Goal: Information Seeking & Learning: Learn about a topic

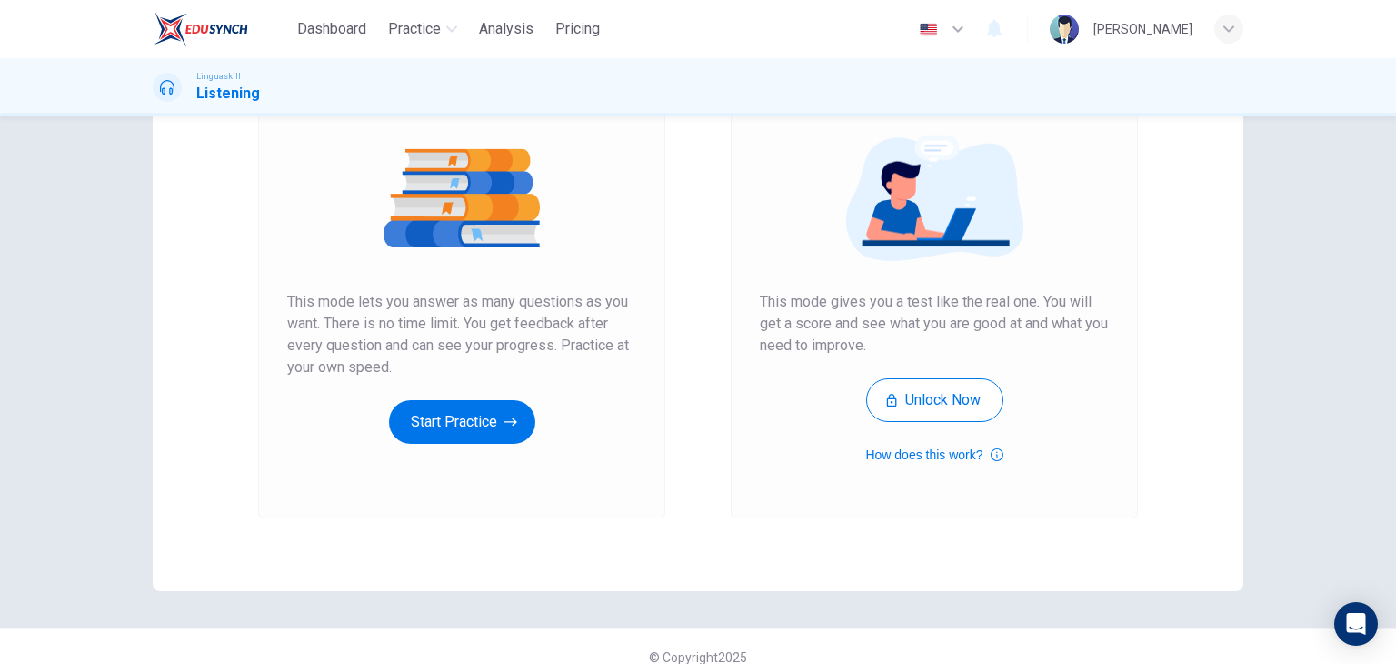
scroll to position [215, 0]
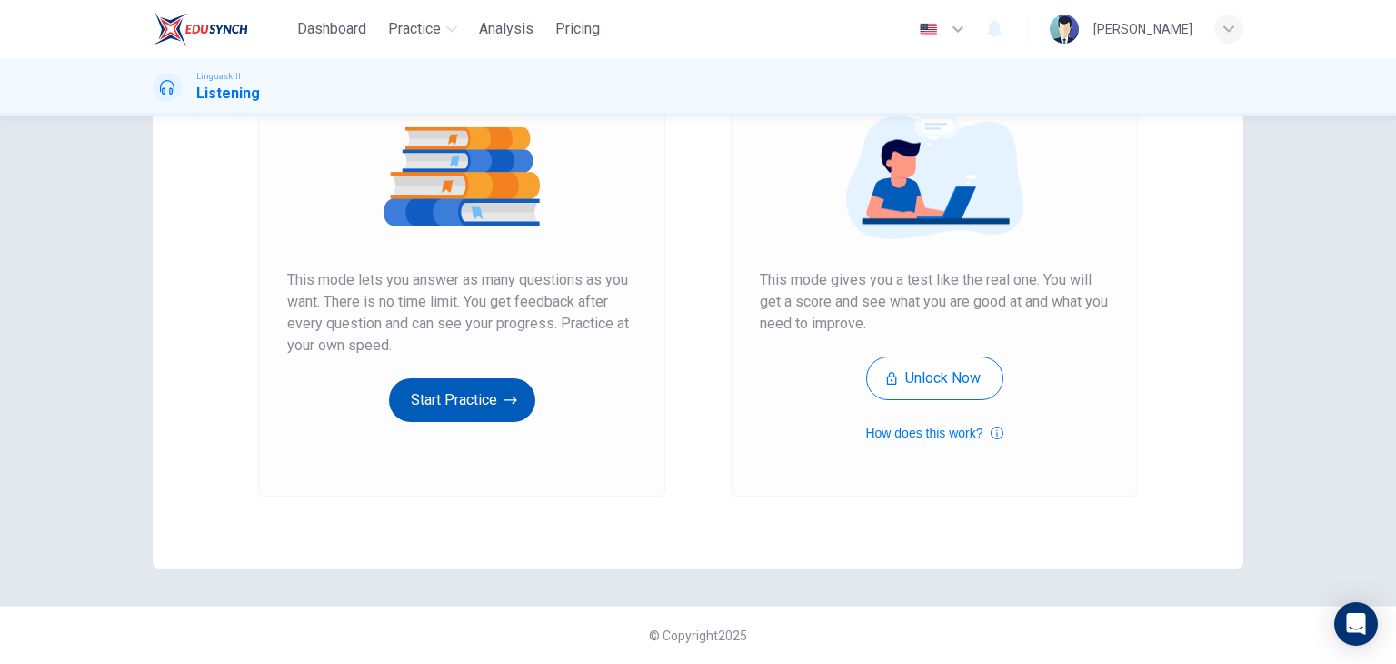
click at [477, 389] on button "Start Practice" at bounding box center [462, 400] width 146 height 44
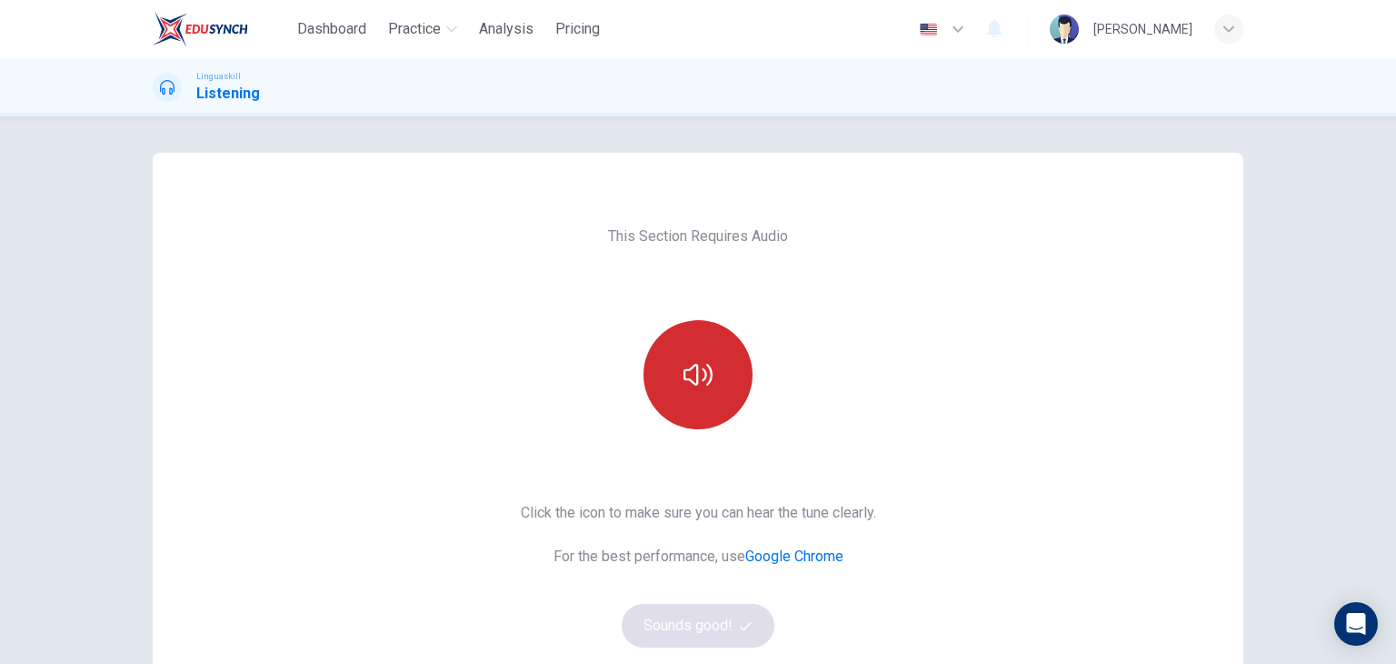
click at [702, 360] on icon "button" at bounding box center [698, 374] width 29 height 29
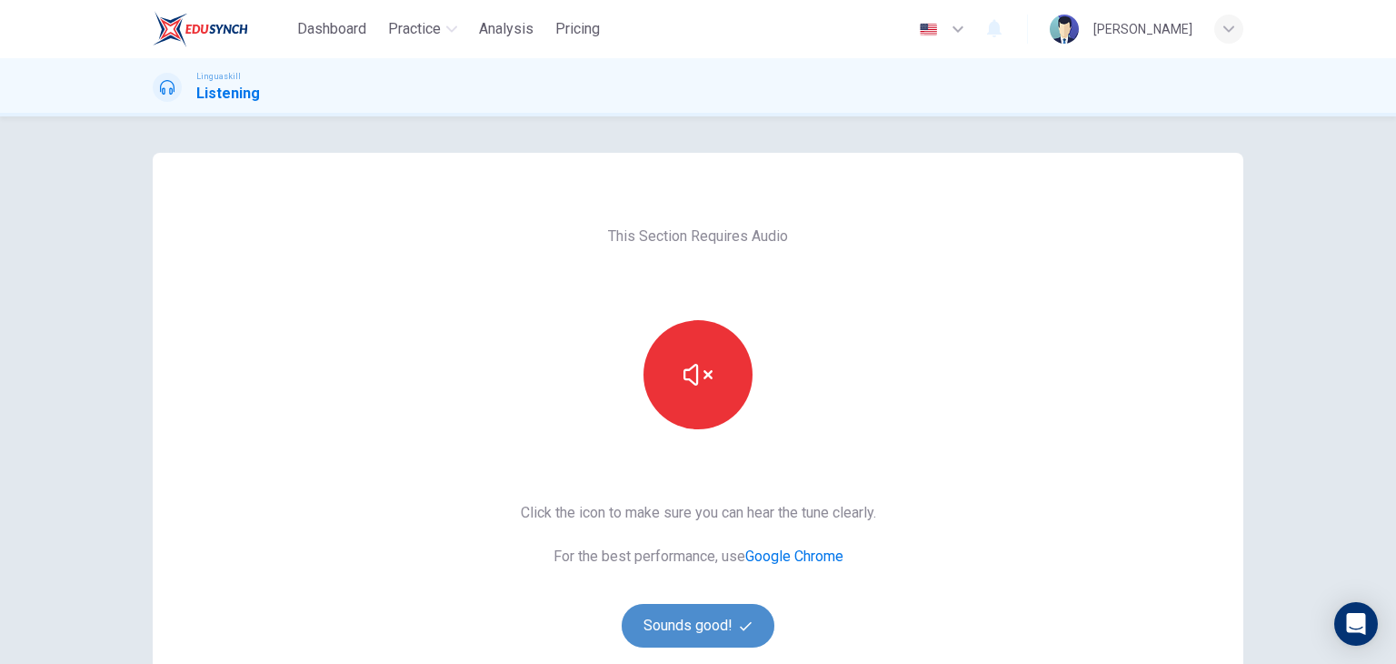
click at [681, 630] on button "Sounds good!" at bounding box center [698, 626] width 153 height 44
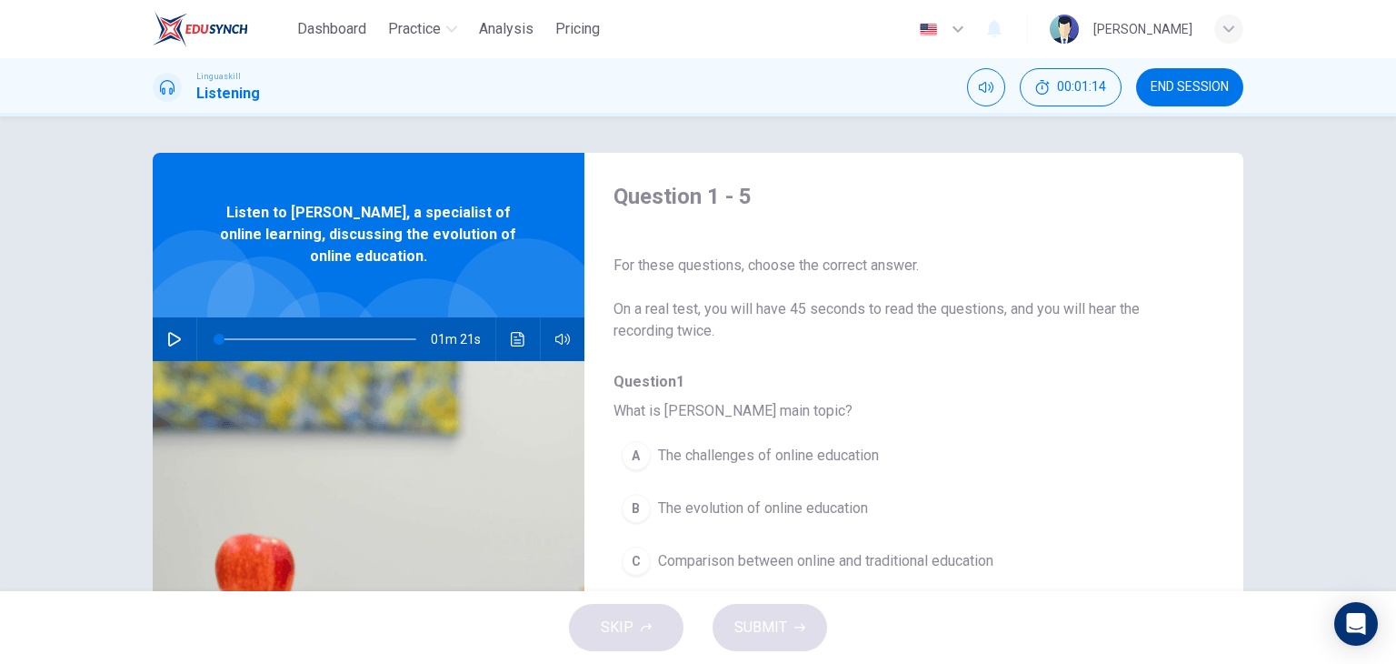
click at [167, 339] on icon "button" at bounding box center [174, 339] width 15 height 15
click at [174, 346] on button "button" at bounding box center [174, 339] width 29 height 44
click at [309, 340] on span at bounding box center [313, 339] width 11 height 11
click at [167, 339] on icon "button" at bounding box center [174, 339] width 15 height 15
click at [116, 309] on div "Question 1 - 5 For these questions, choose the correct answer. On a real test, …" at bounding box center [698, 353] width 1396 height 475
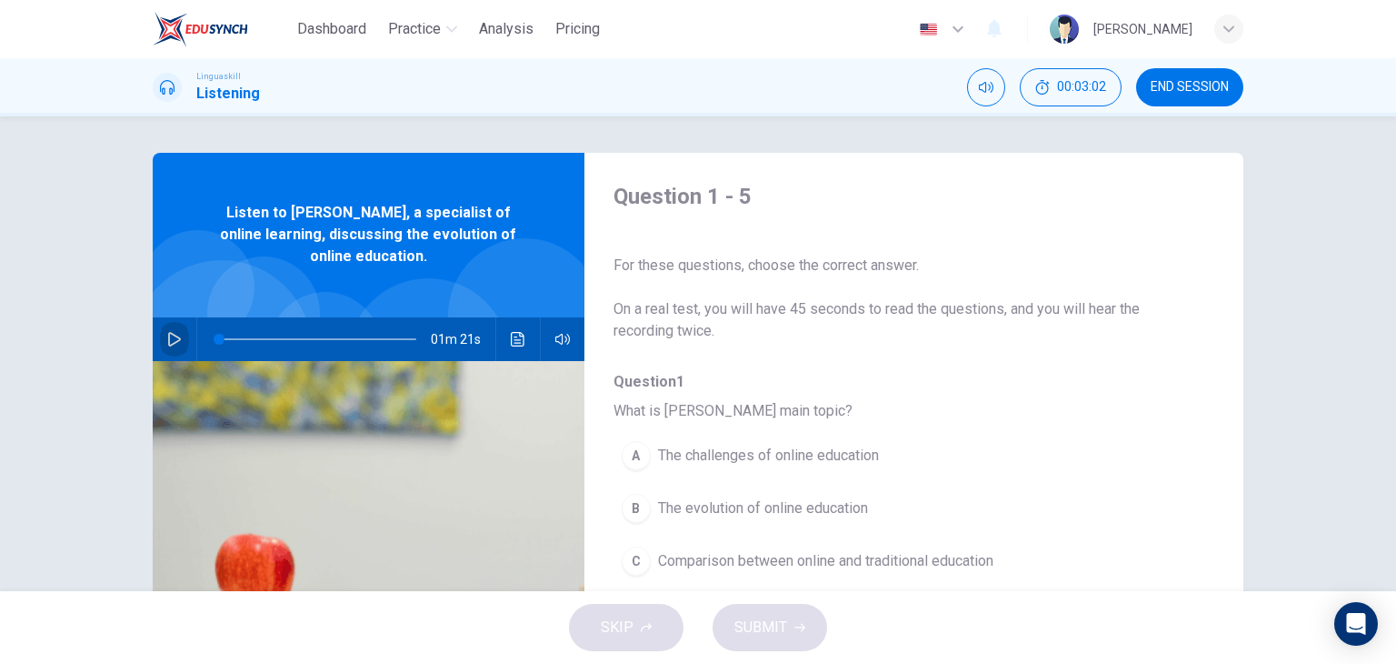
click at [167, 337] on icon "button" at bounding box center [174, 339] width 15 height 15
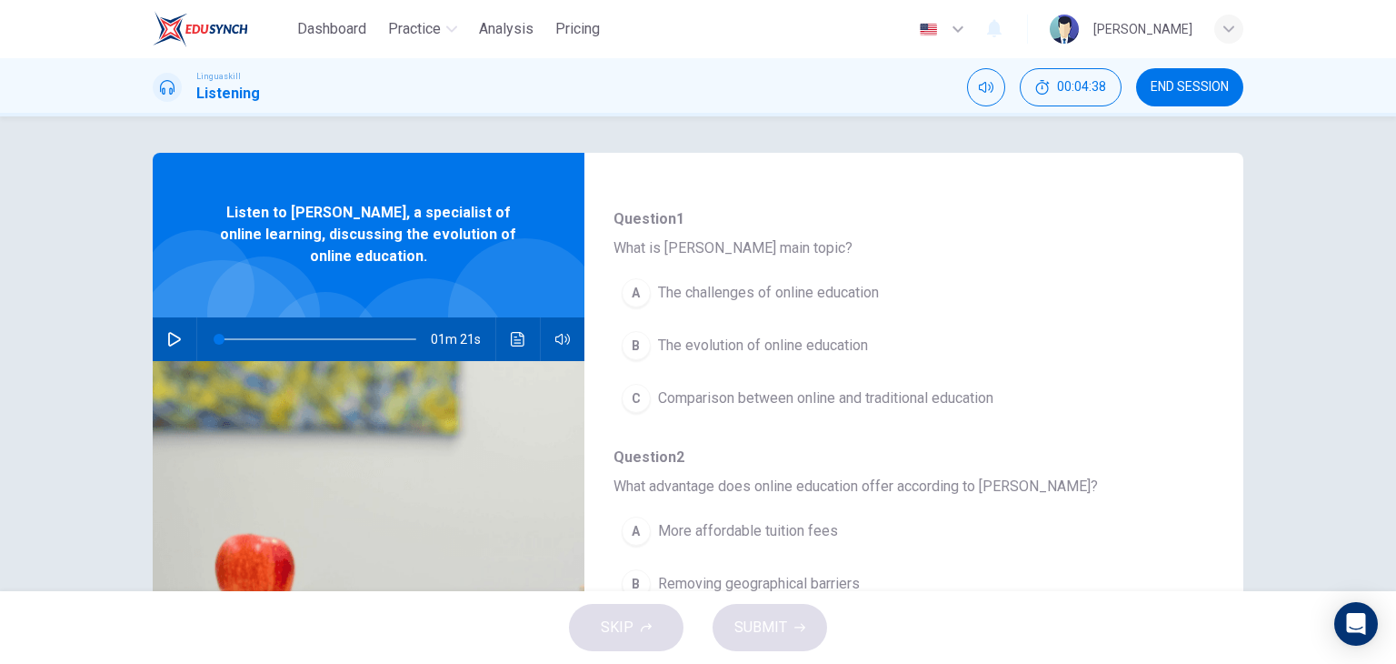
scroll to position [182, 0]
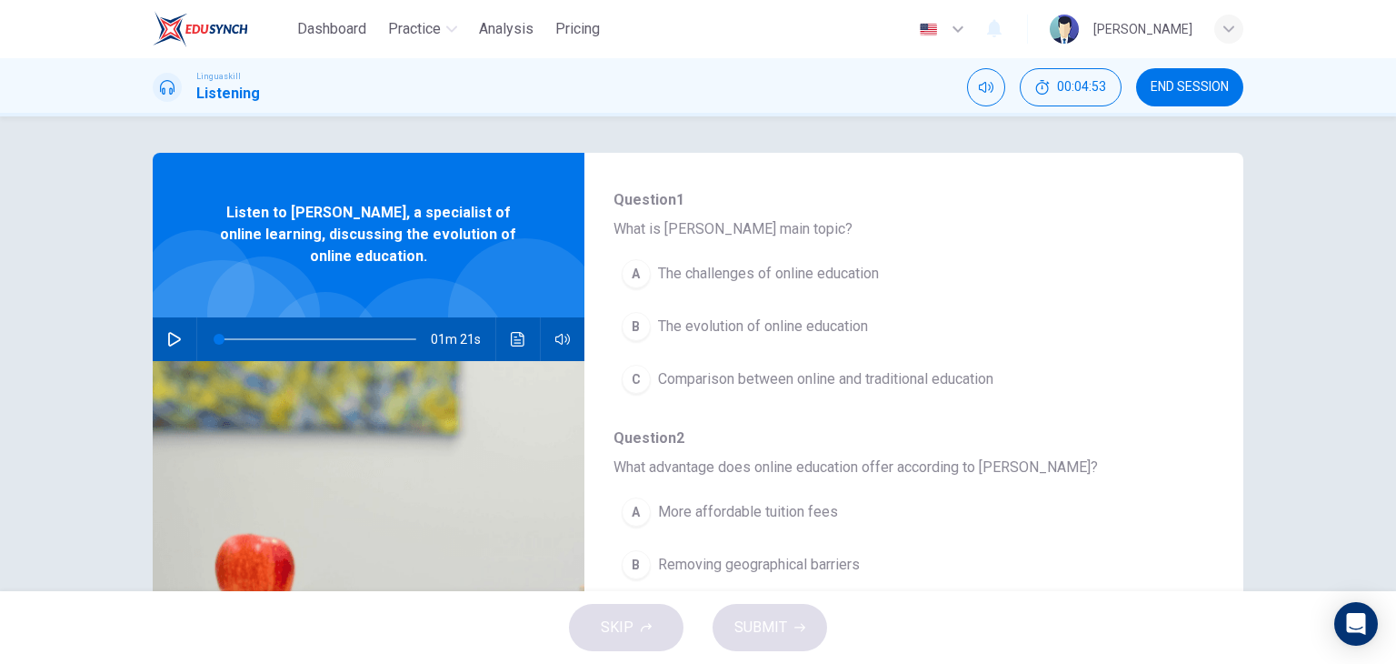
click at [631, 266] on div "A" at bounding box center [636, 273] width 29 height 29
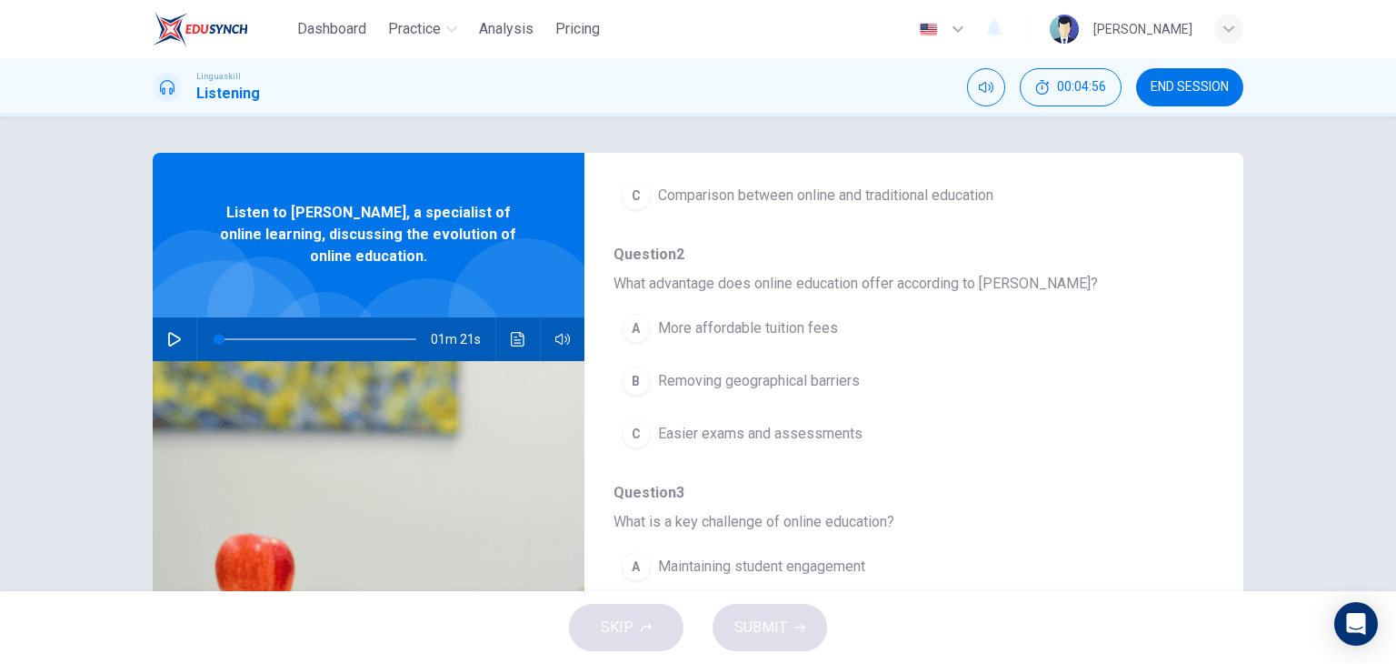
scroll to position [364, 0]
click at [627, 325] on div "A" at bounding box center [636, 329] width 29 height 29
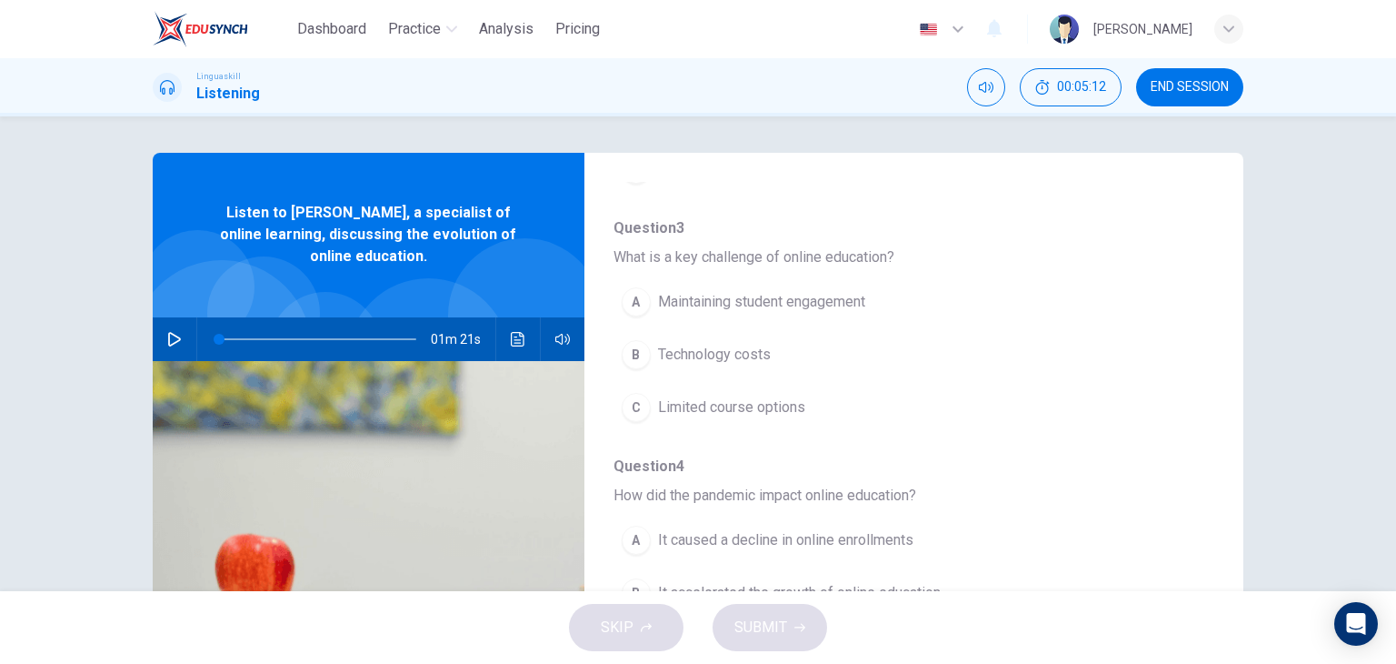
scroll to position [636, 0]
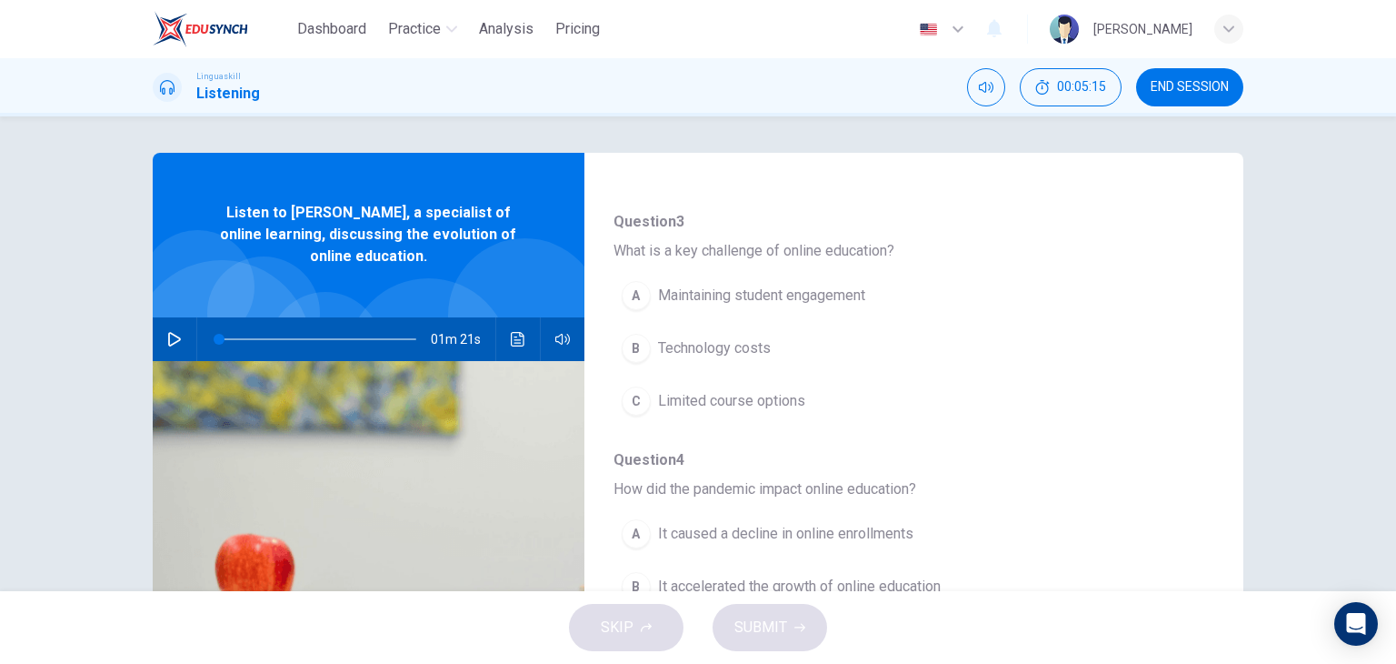
click at [633, 288] on div "A" at bounding box center [636, 295] width 29 height 29
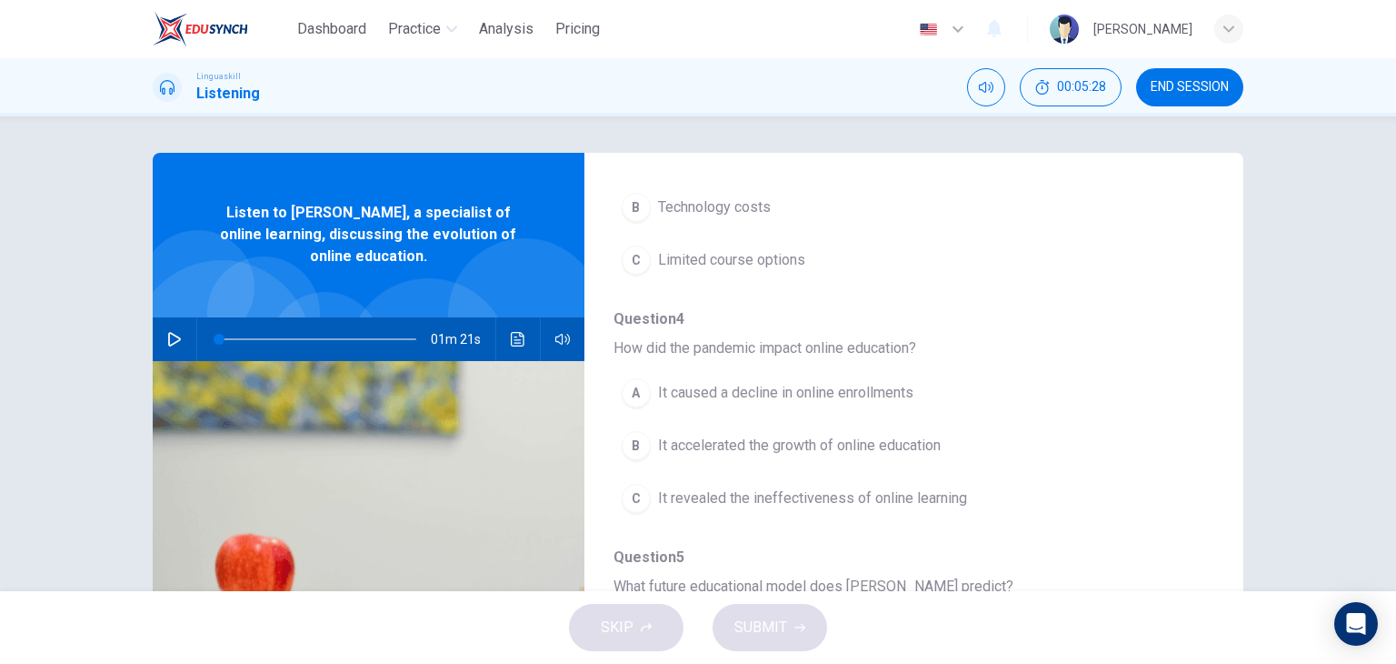
scroll to position [778, 0]
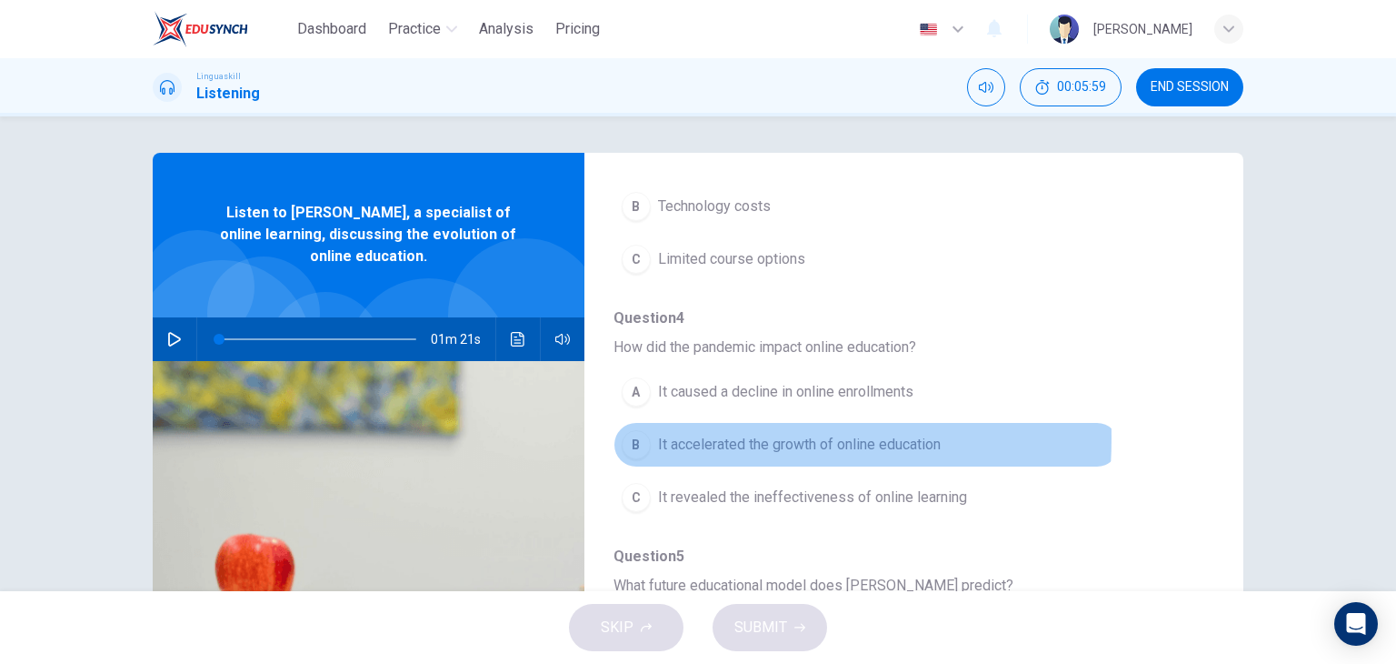
click at [633, 433] on div "B" at bounding box center [636, 444] width 29 height 29
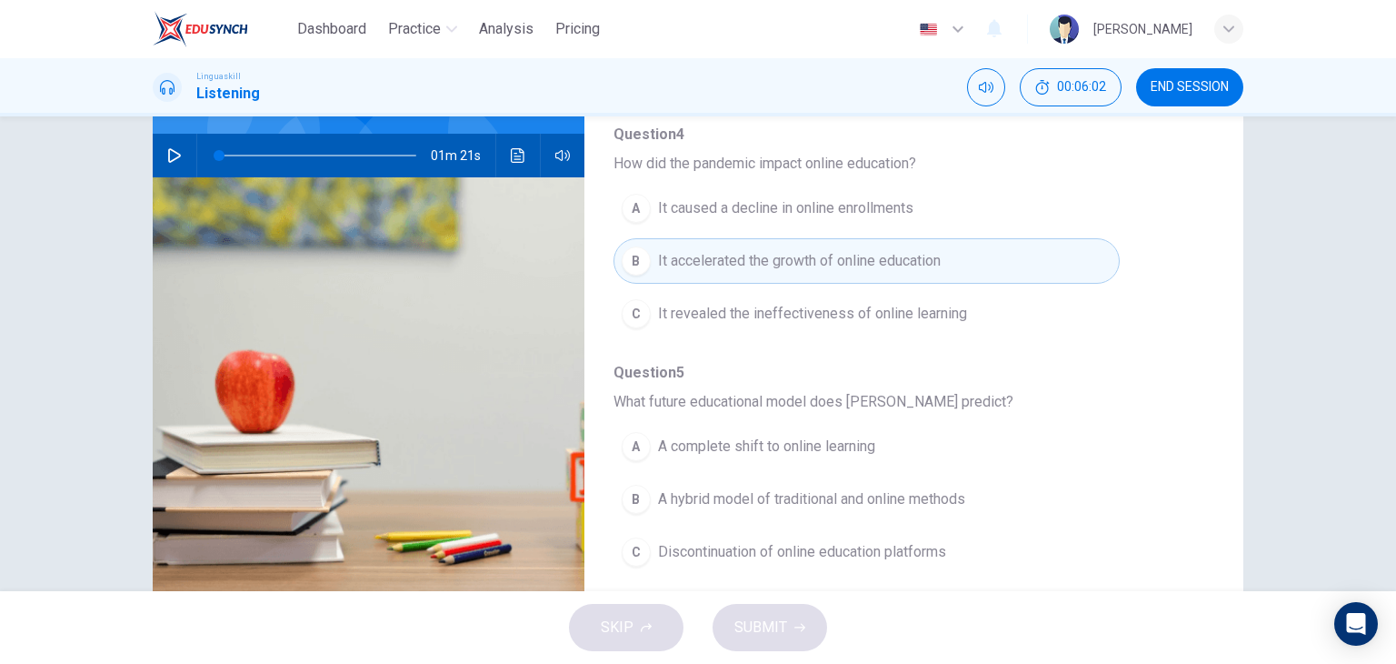
scroll to position [230, 0]
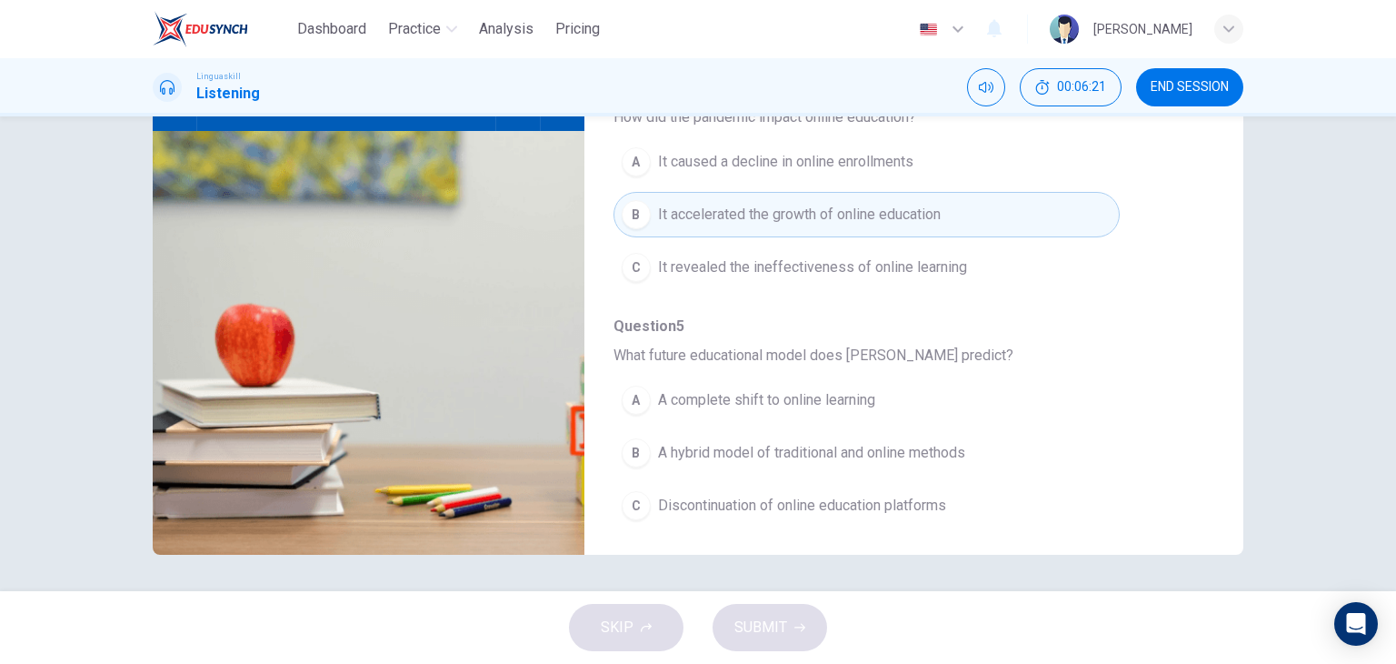
click at [735, 442] on span "A hybrid model of traditional and online methods" at bounding box center [811, 453] width 307 height 22
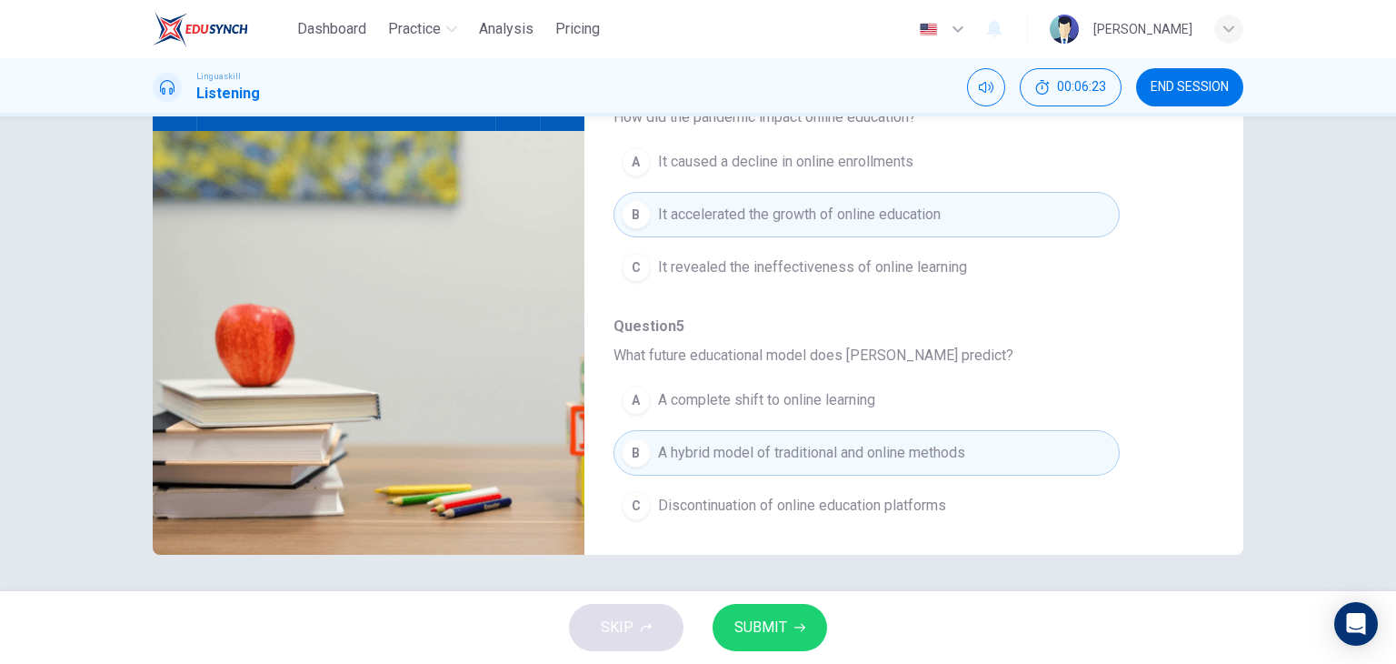
click at [763, 629] on span "SUBMIT" at bounding box center [761, 627] width 53 height 25
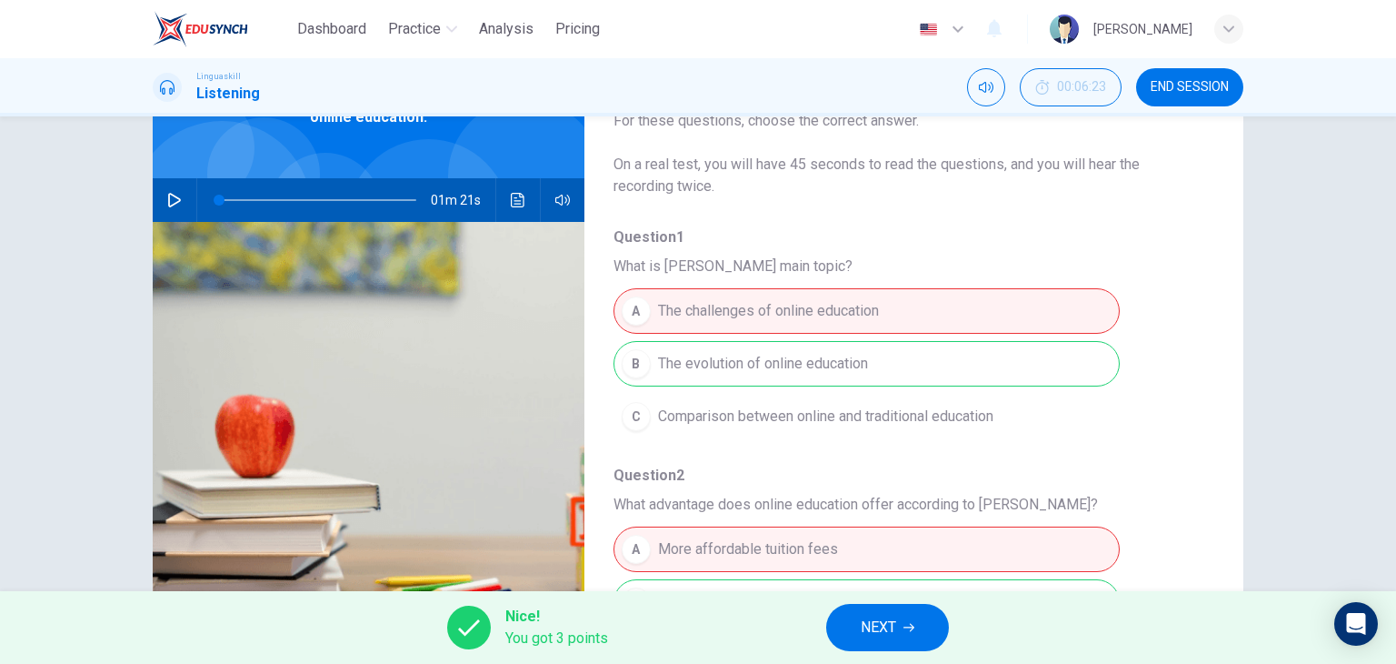
scroll to position [0, 0]
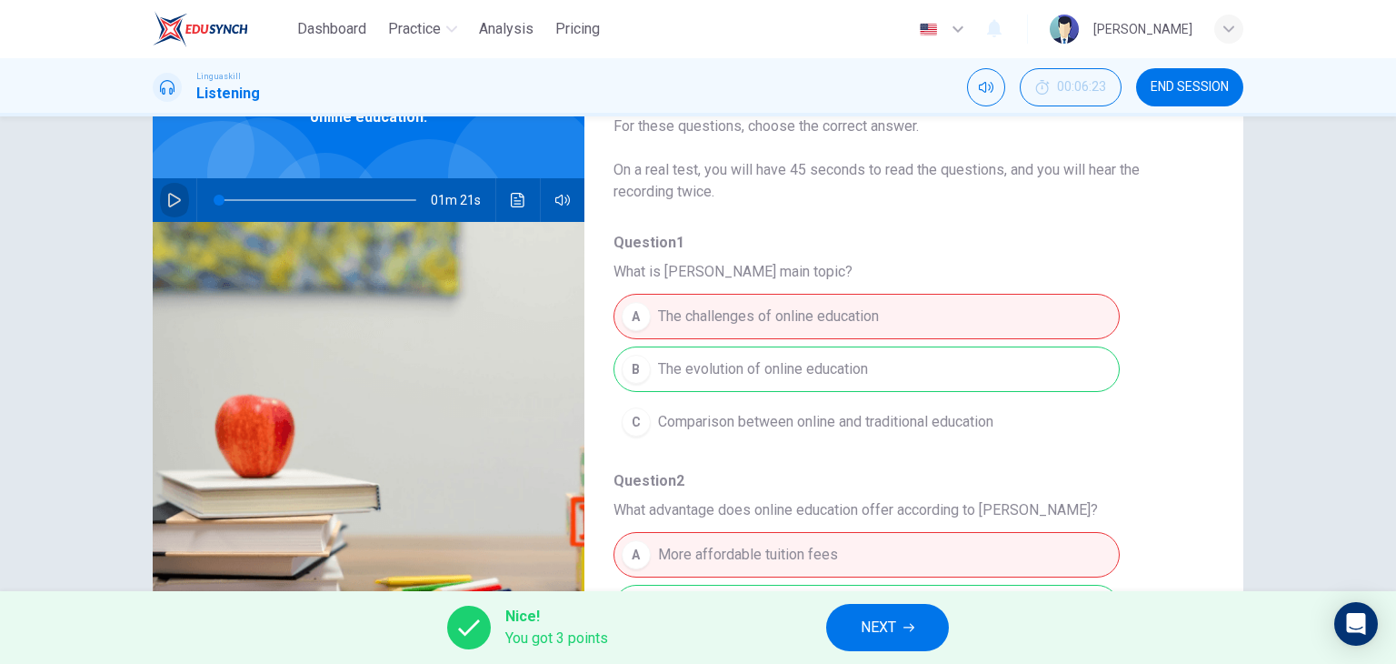
click at [160, 201] on button "button" at bounding box center [174, 200] width 29 height 44
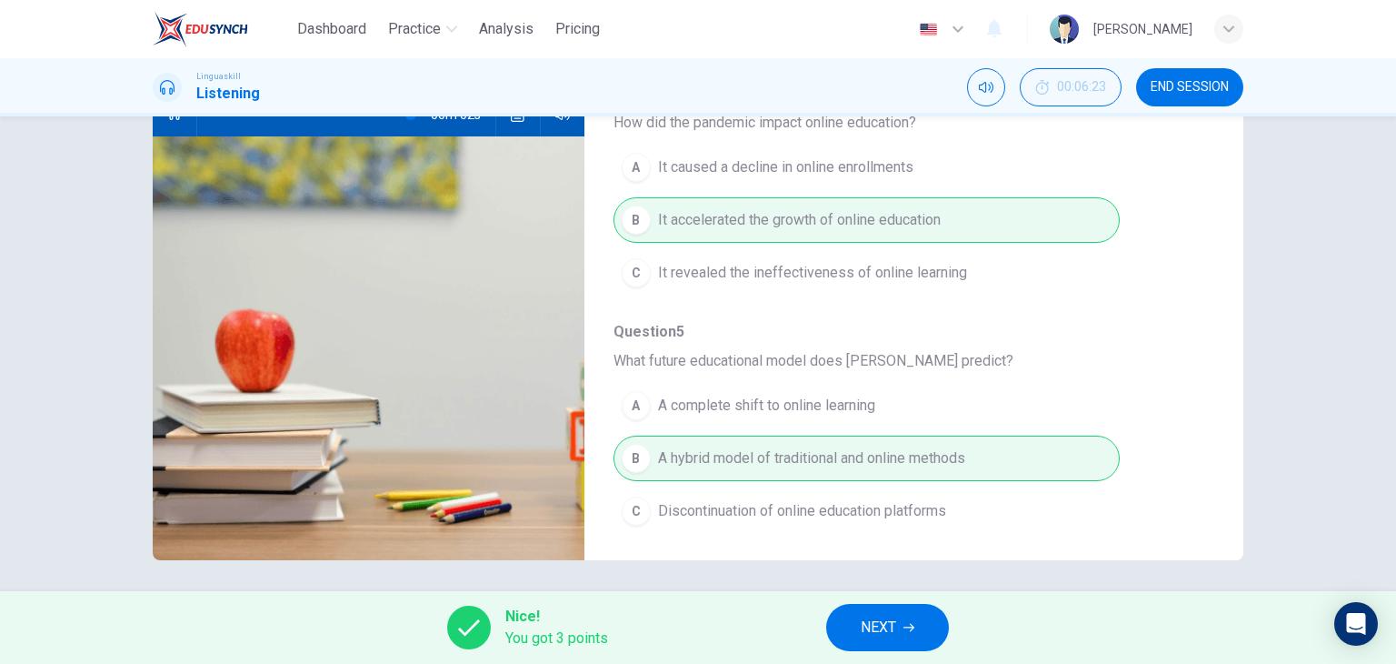
scroll to position [230, 0]
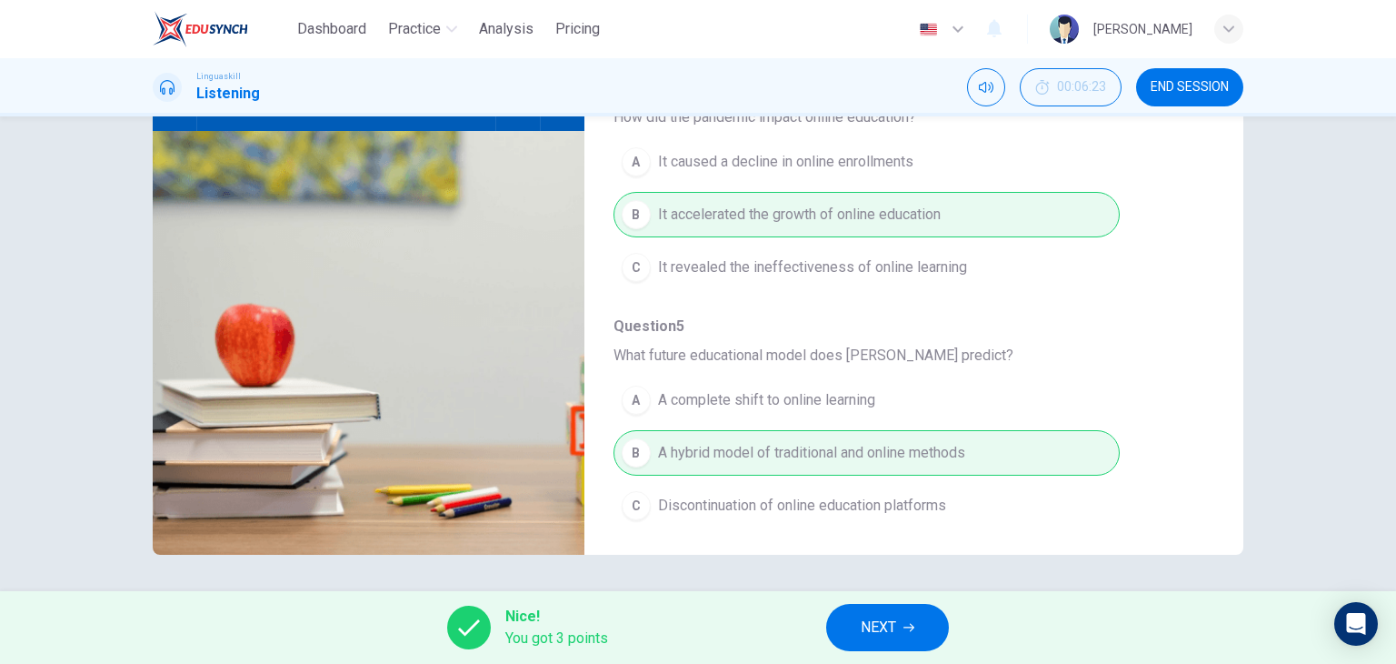
type input "0"
click at [921, 626] on button "NEXT" at bounding box center [887, 627] width 123 height 47
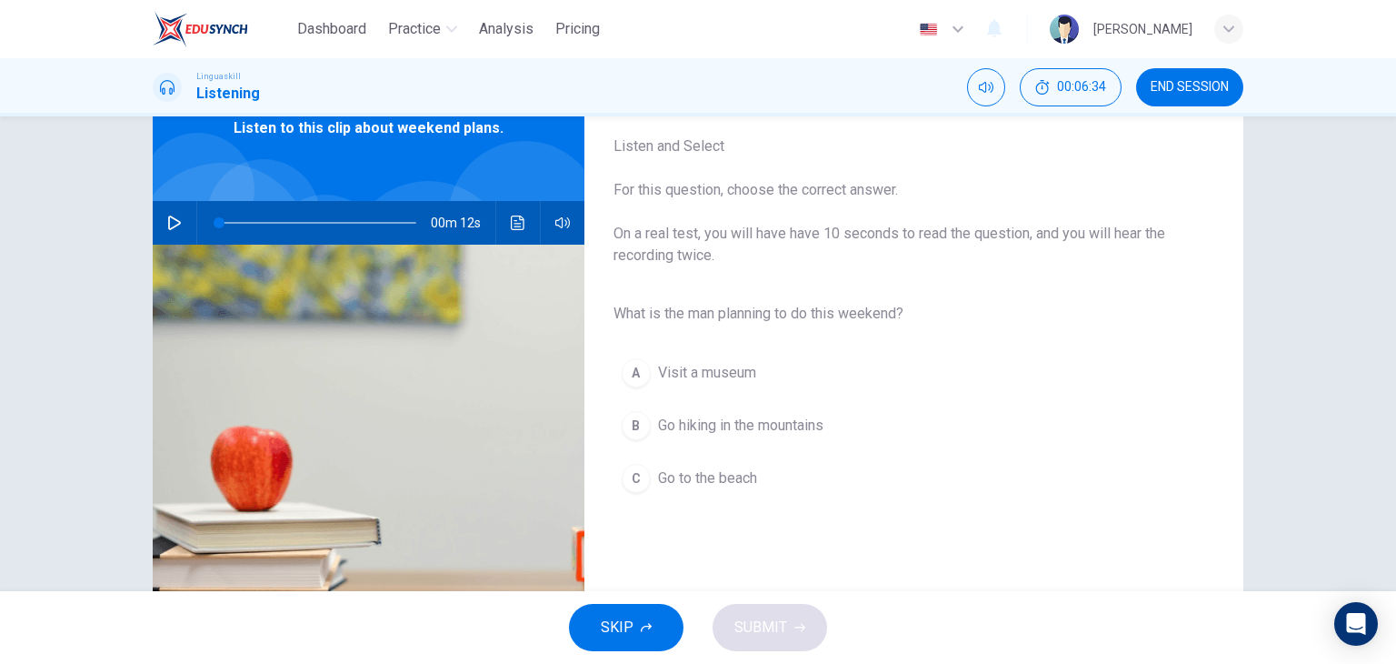
scroll to position [91, 0]
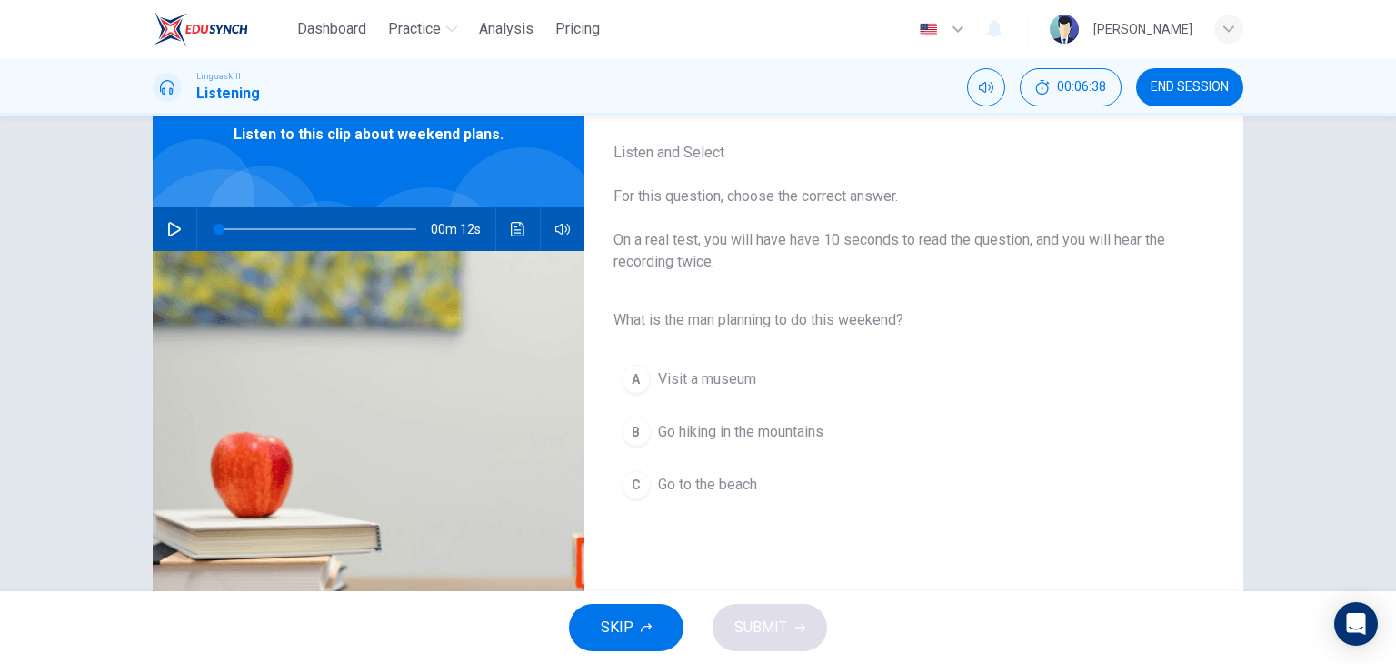
click at [161, 233] on button "button" at bounding box center [174, 229] width 29 height 44
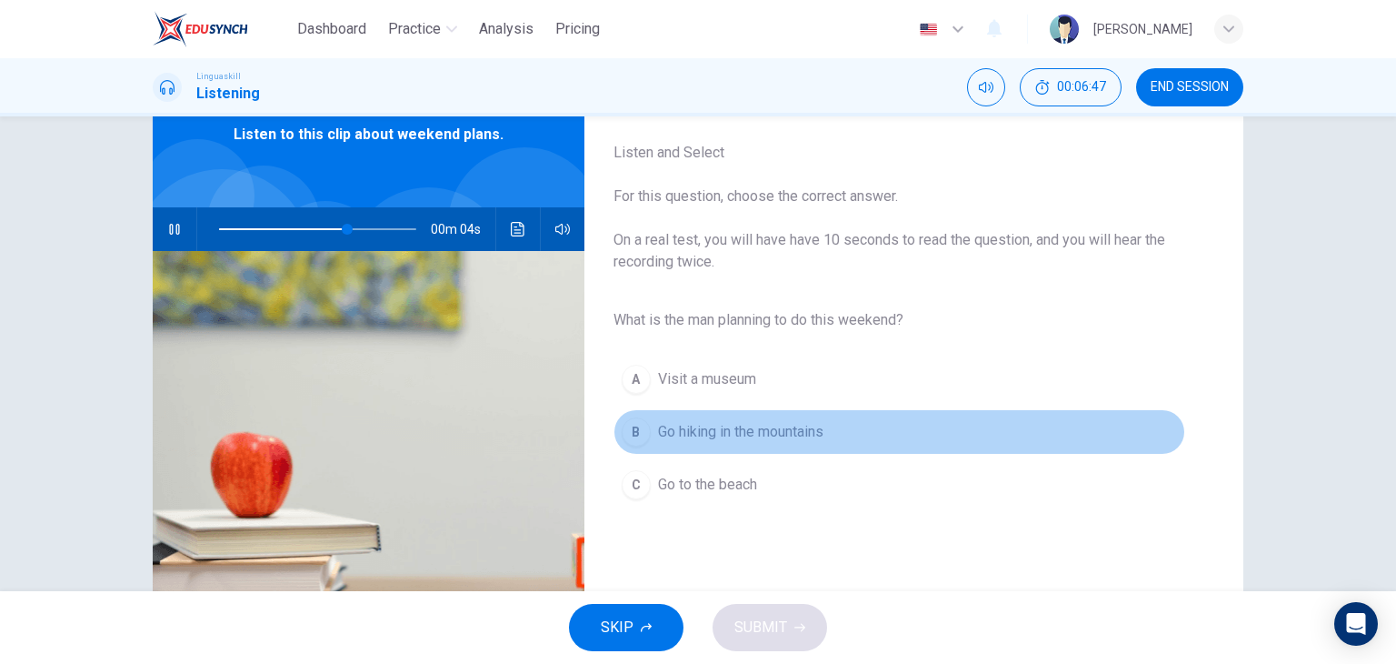
click at [622, 428] on div "B" at bounding box center [636, 431] width 29 height 29
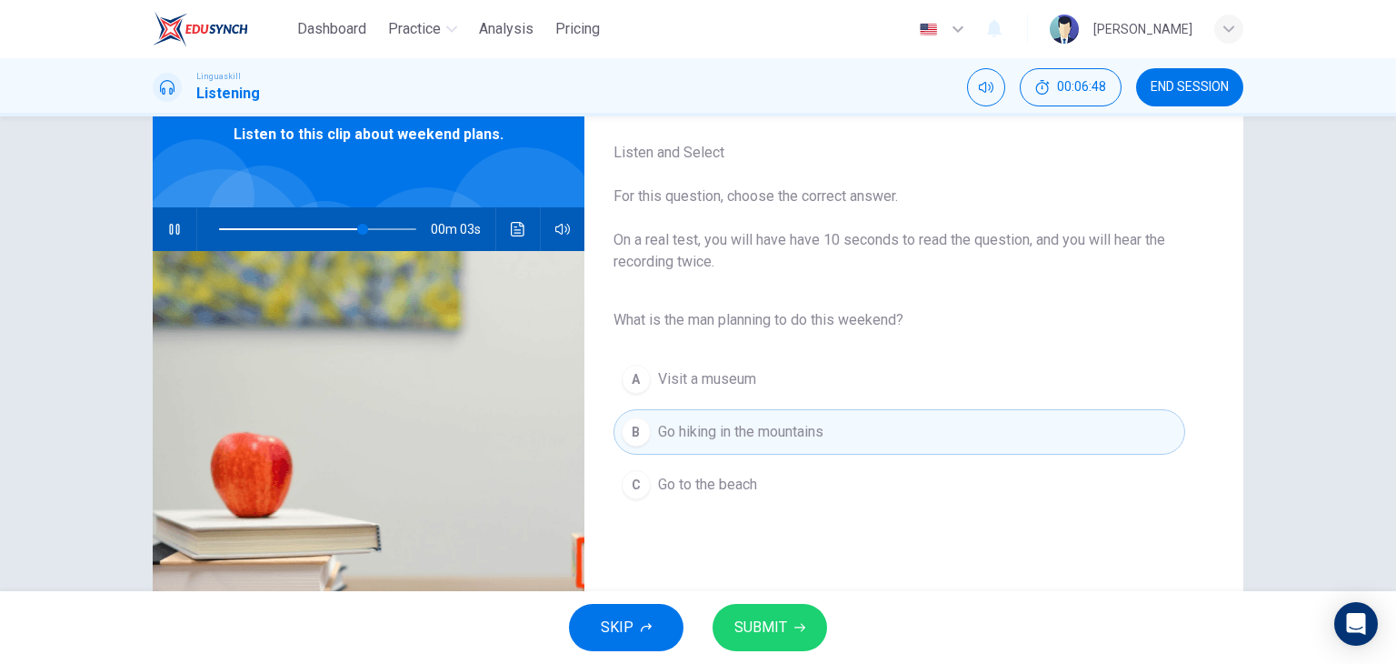
click at [764, 630] on span "SUBMIT" at bounding box center [761, 627] width 53 height 25
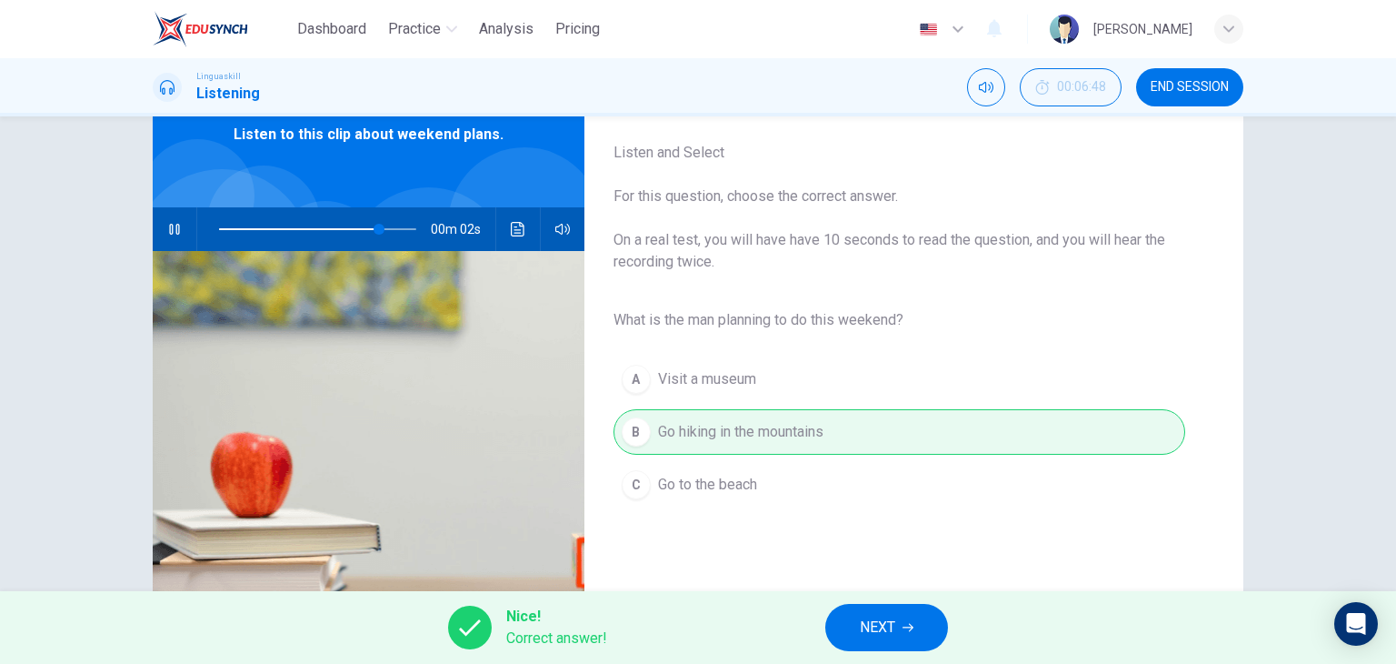
type input "89"
click at [876, 629] on span "NEXT" at bounding box center [877, 627] width 35 height 25
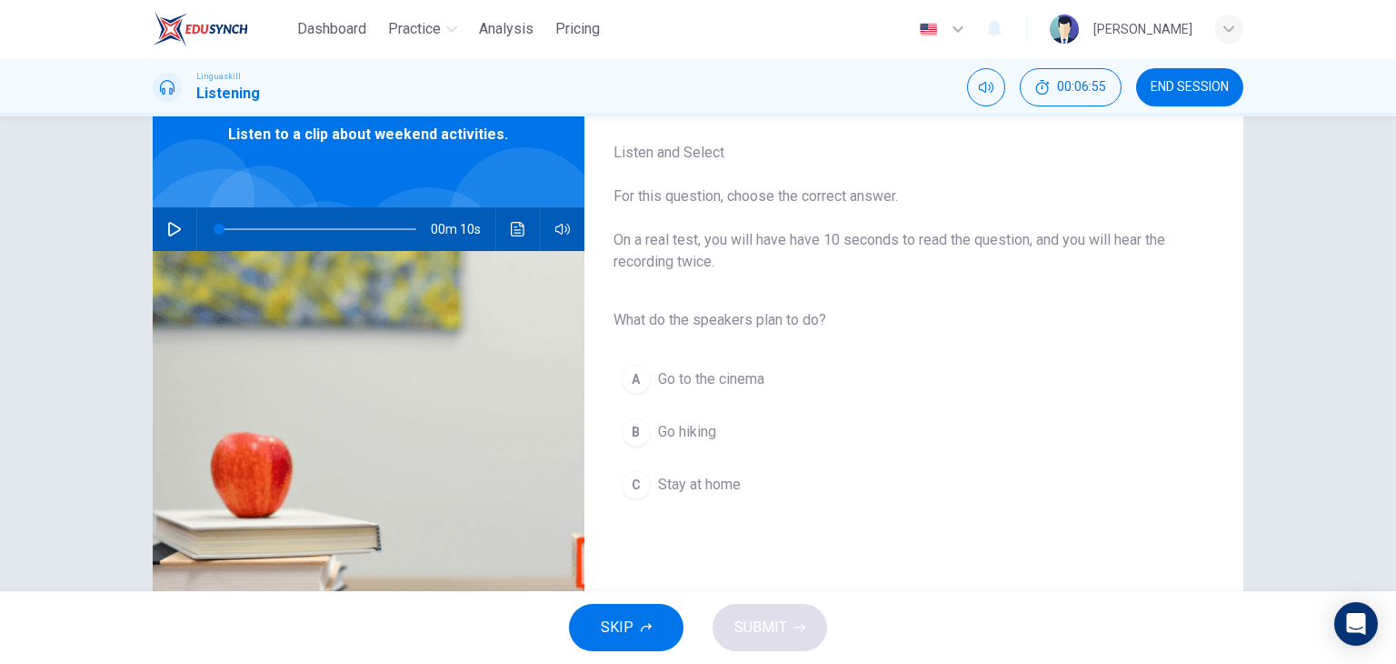
click at [168, 230] on icon "button" at bounding box center [174, 229] width 13 height 15
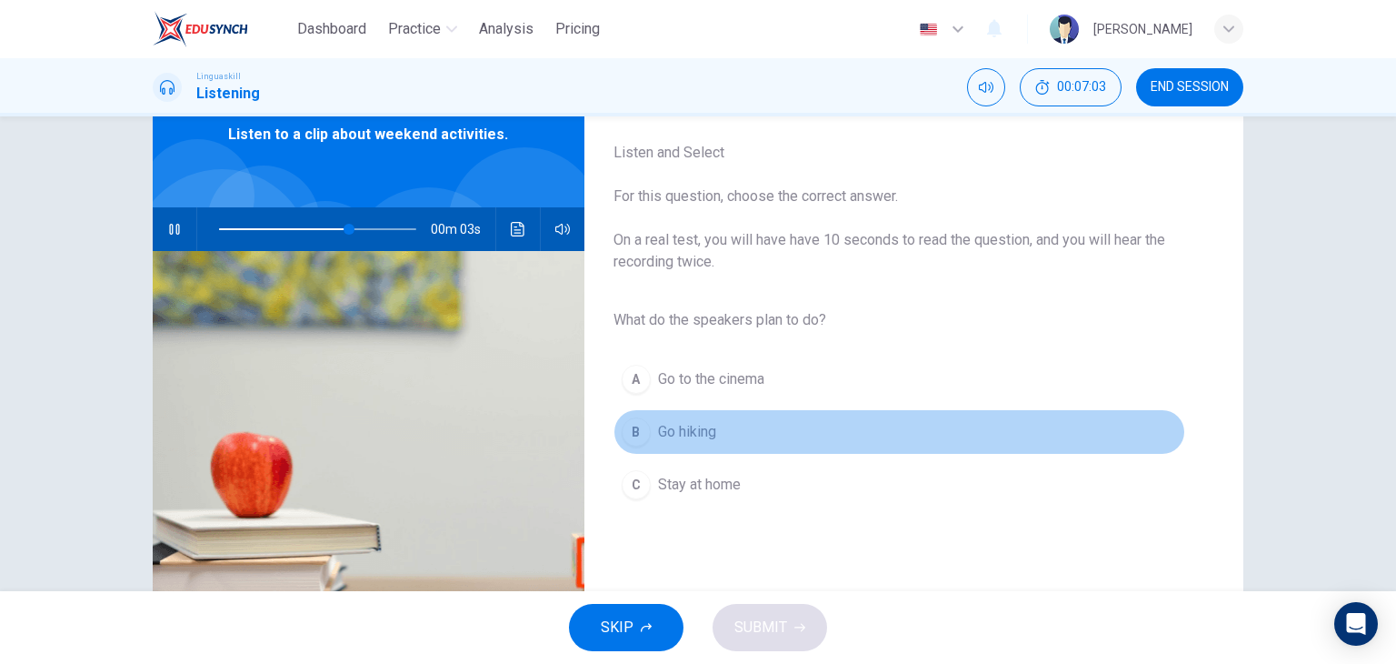
click at [695, 425] on span "Go hiking" at bounding box center [687, 432] width 58 height 22
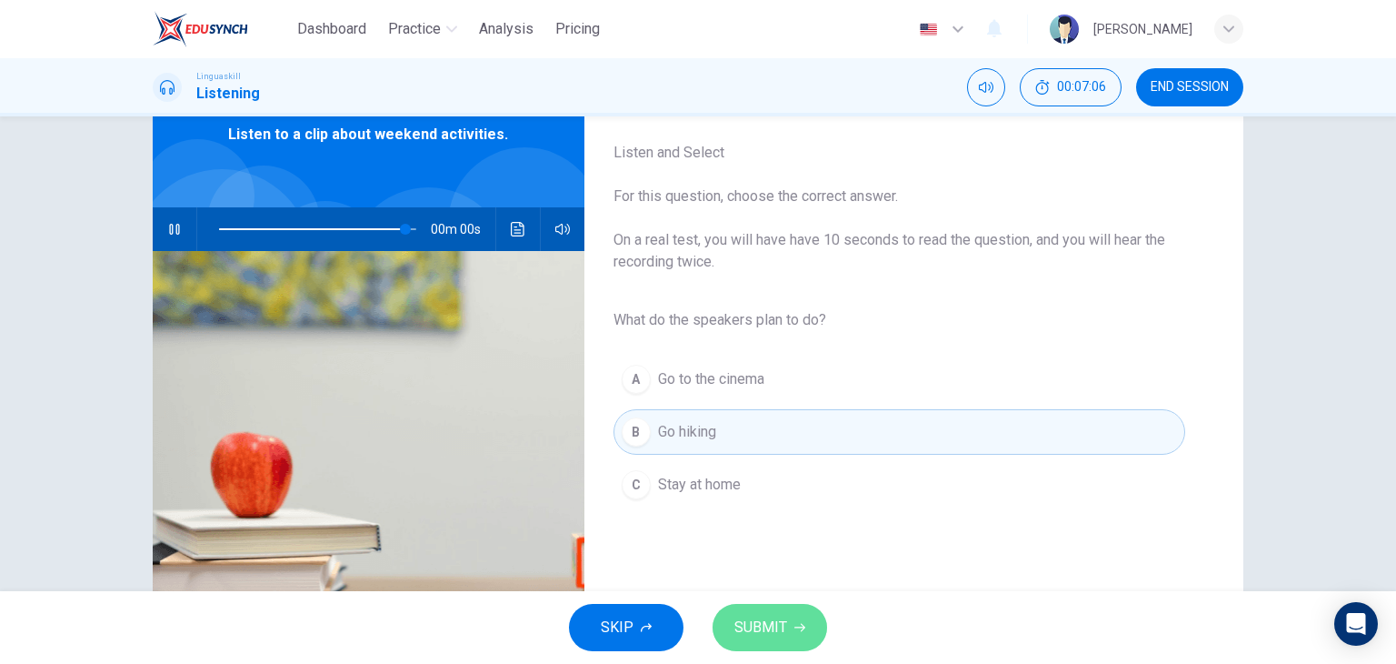
type input "0"
click at [773, 619] on span "SUBMIT" at bounding box center [761, 627] width 53 height 25
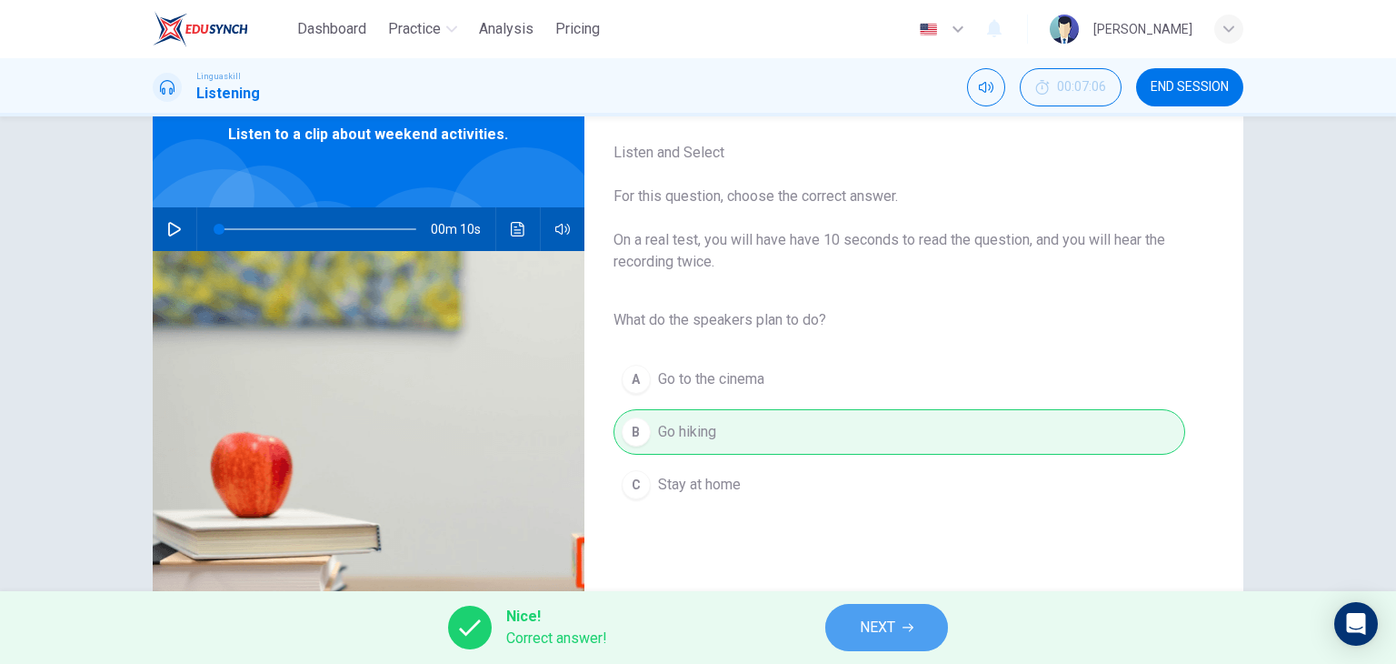
click at [892, 630] on span "NEXT" at bounding box center [877, 627] width 35 height 25
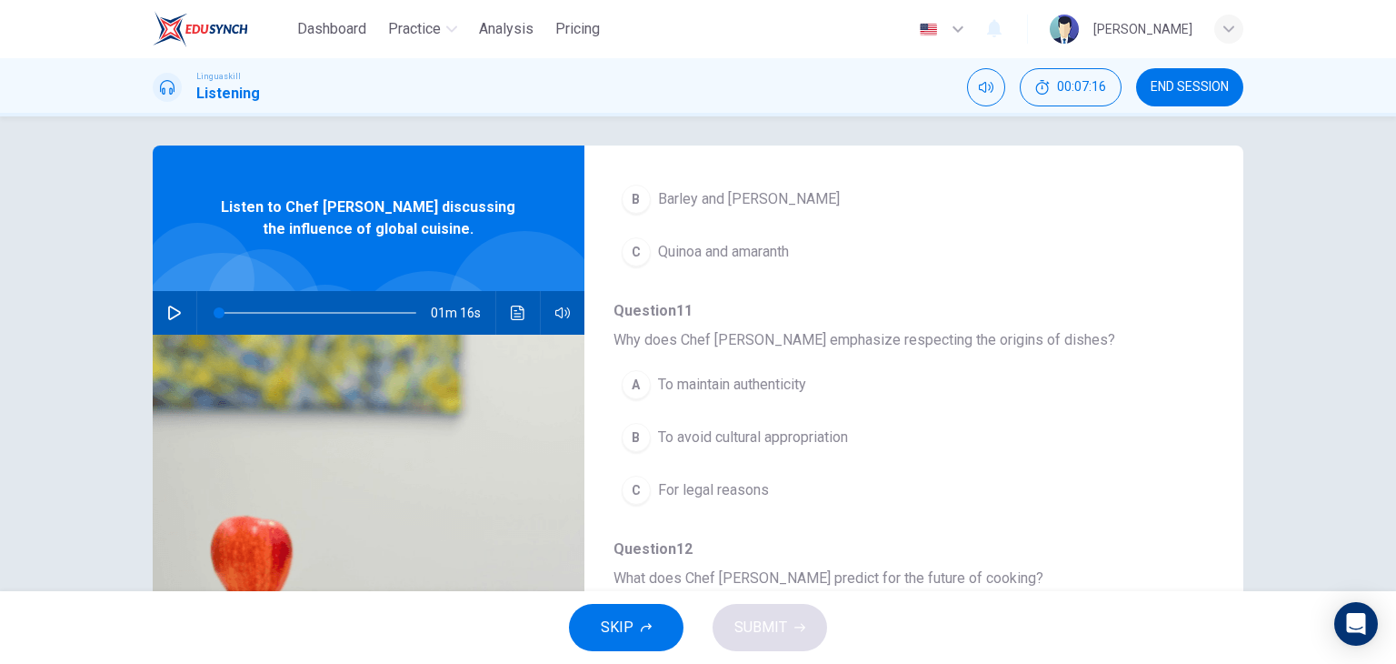
scroll to position [0, 0]
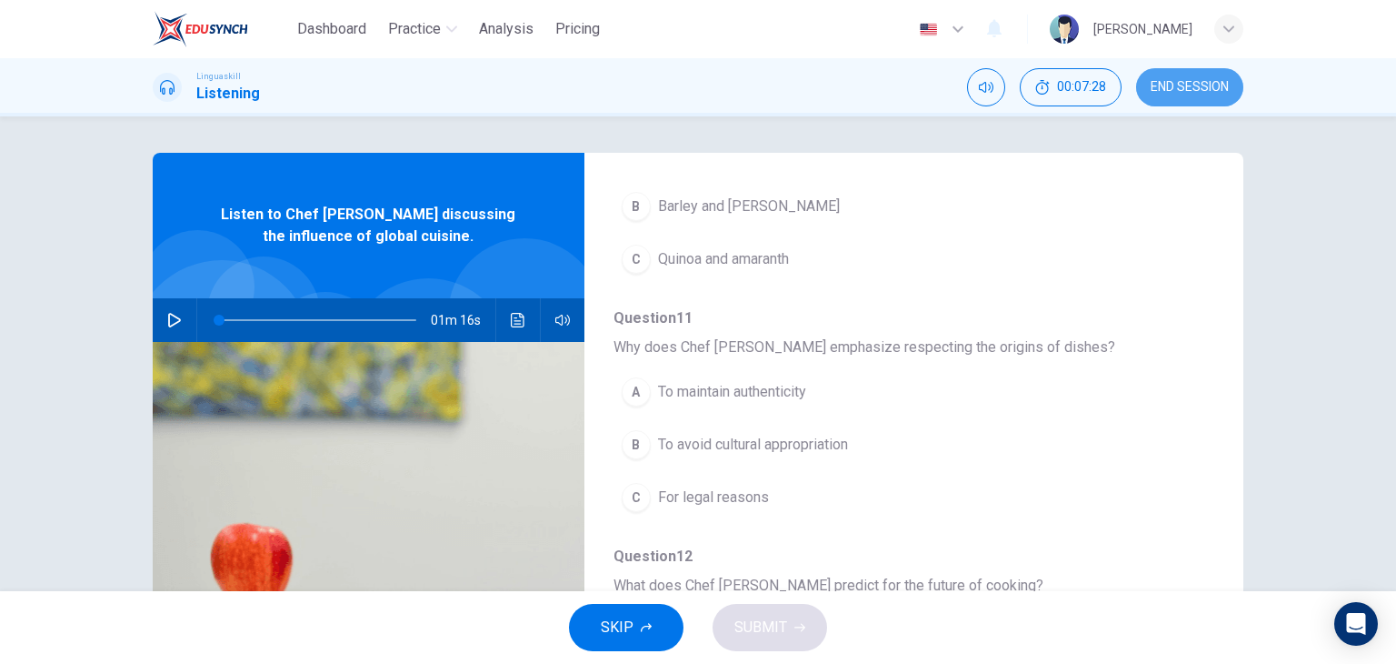
click at [1204, 88] on span "END SESSION" at bounding box center [1190, 87] width 78 height 15
